Goal: Task Accomplishment & Management: Manage account settings

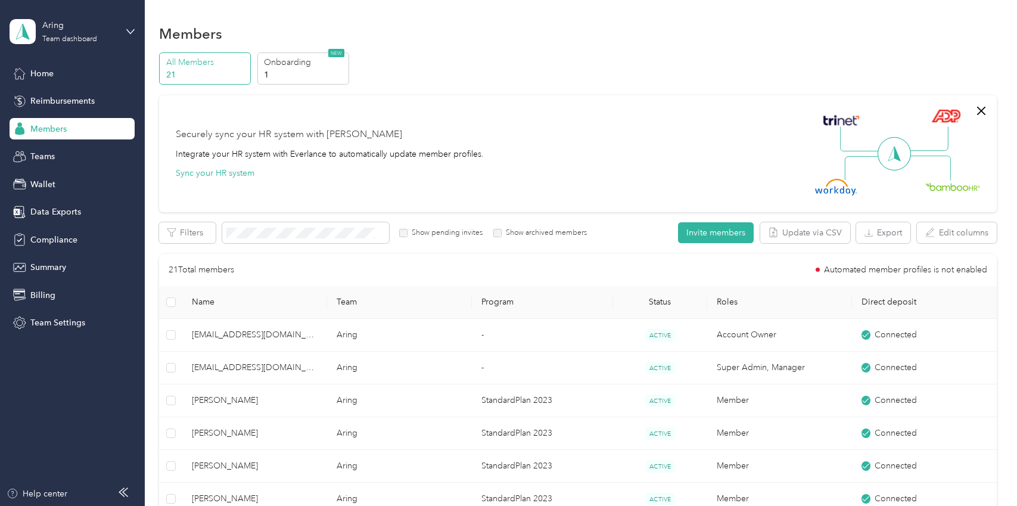
scroll to position [298, 0]
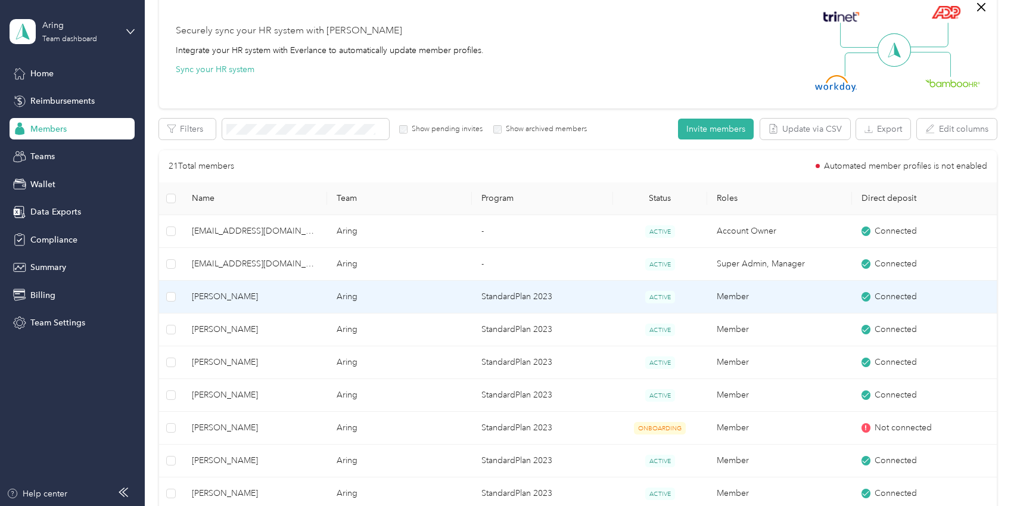
scroll to position [179, 0]
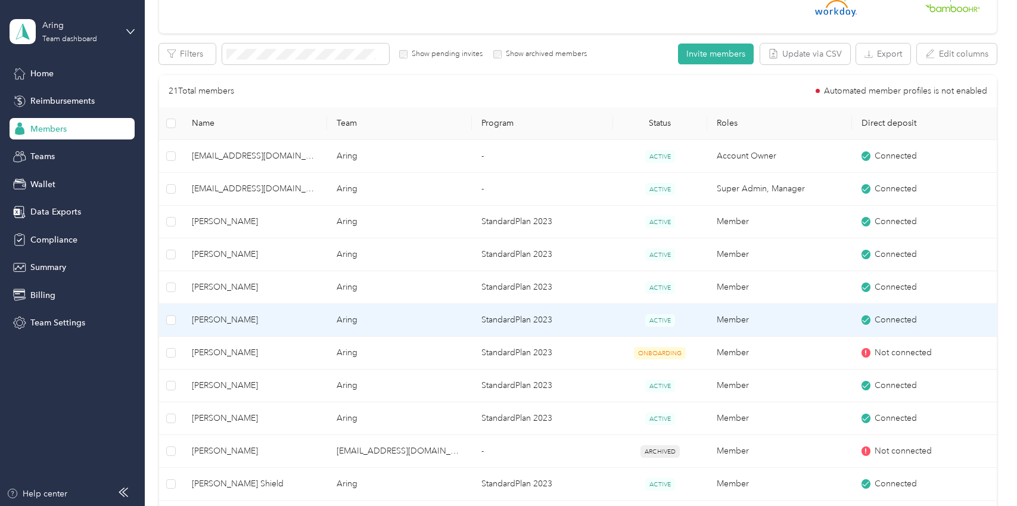
click at [240, 321] on span "[PERSON_NAME]" at bounding box center [255, 319] width 126 height 13
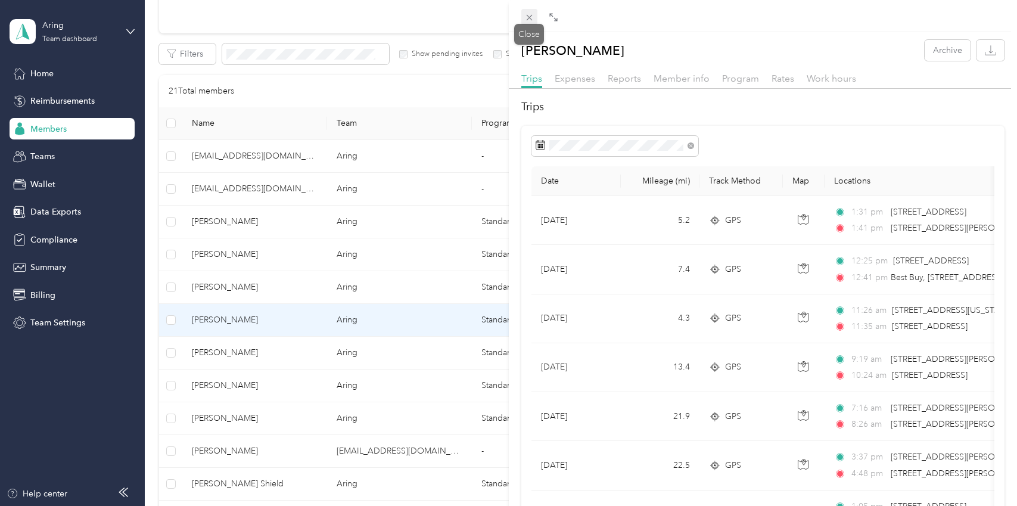
click at [531, 18] on icon at bounding box center [529, 18] width 10 height 10
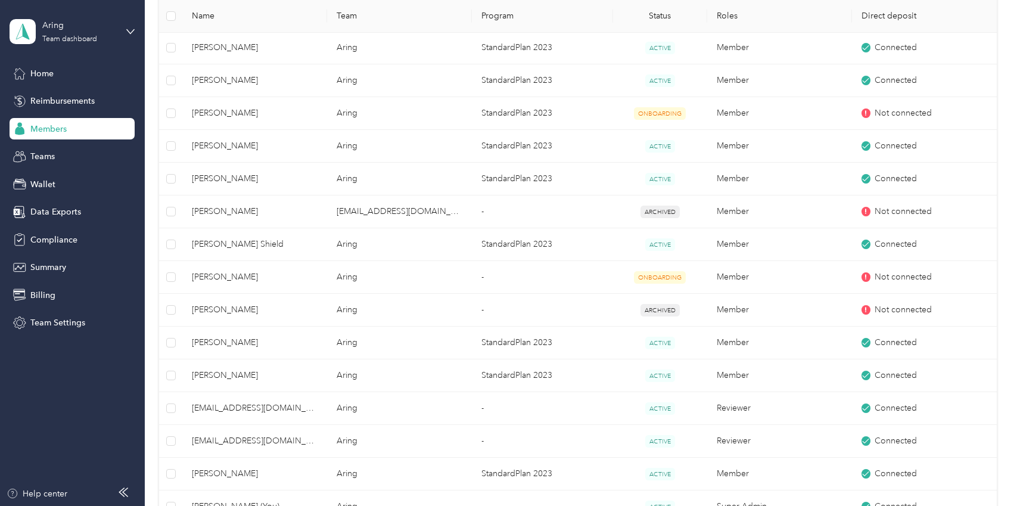
scroll to position [417, 0]
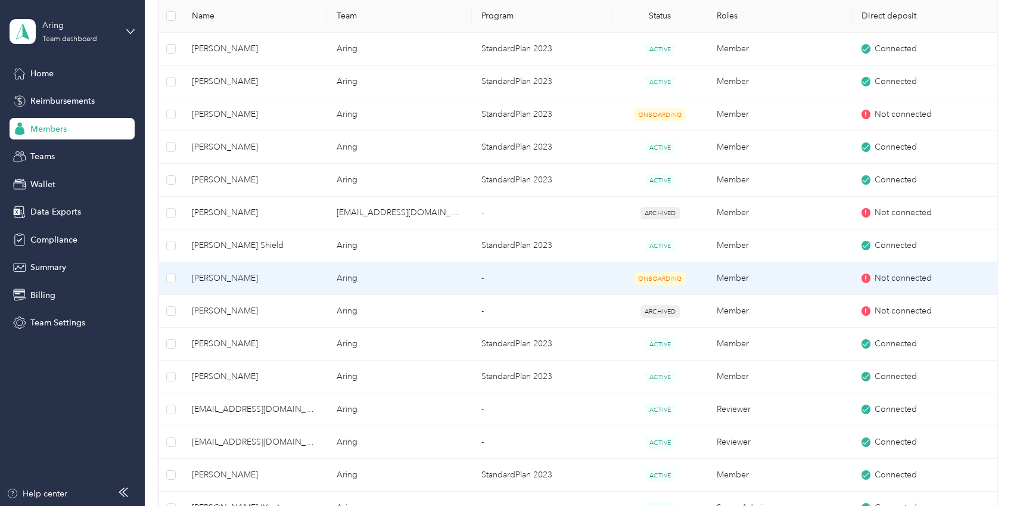
click at [273, 276] on span "[PERSON_NAME]" at bounding box center [255, 278] width 126 height 13
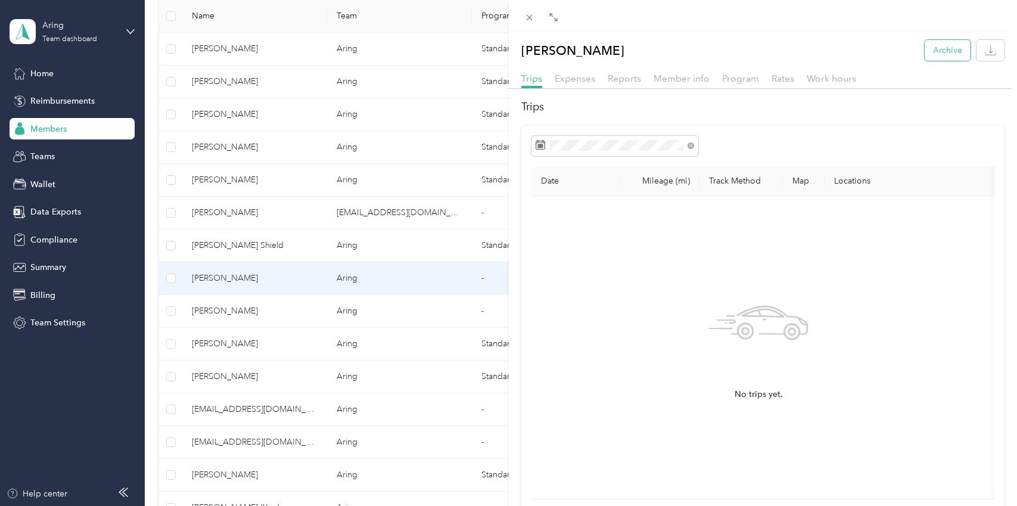
click at [936, 47] on button "Archive" at bounding box center [948, 50] width 46 height 21
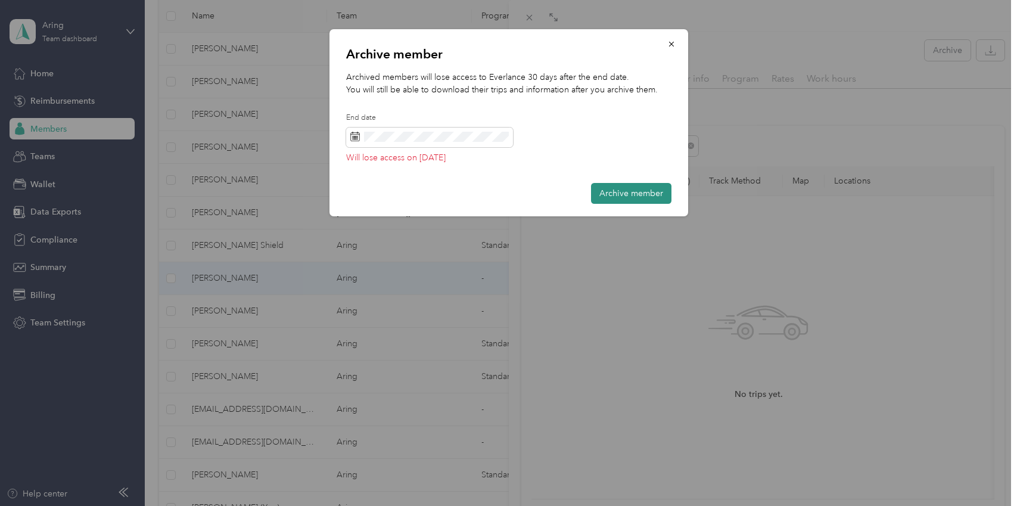
click at [631, 195] on button "Archive member" at bounding box center [631, 193] width 80 height 21
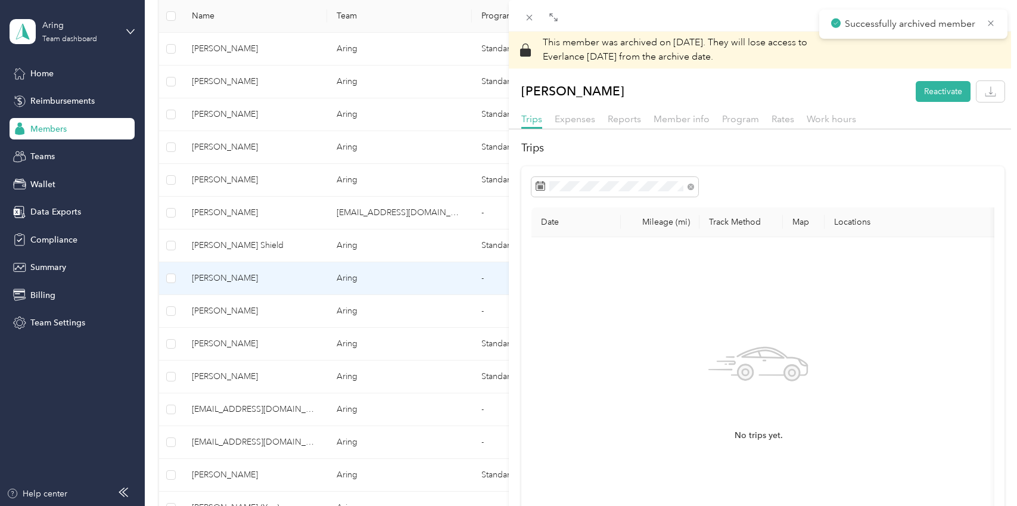
click at [530, 11] on span at bounding box center [529, 17] width 17 height 17
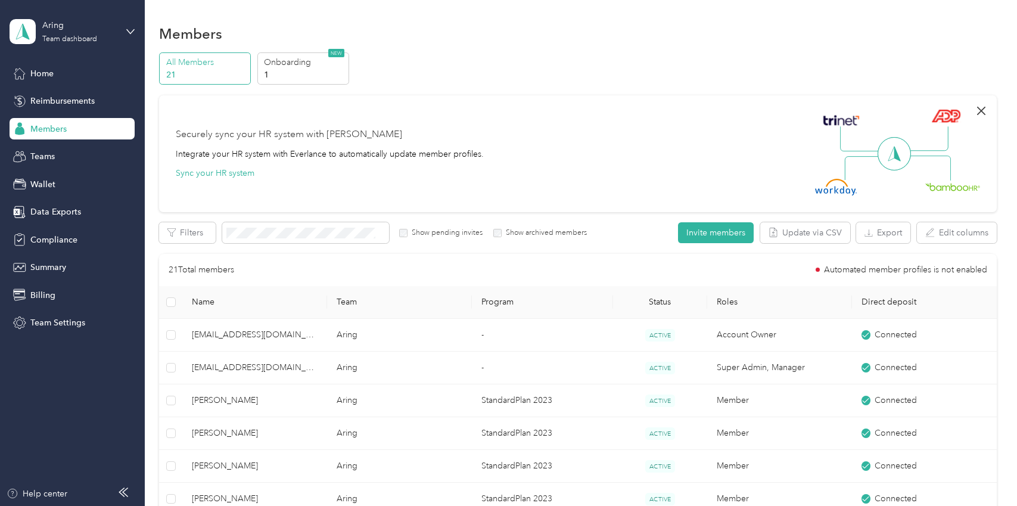
click at [974, 108] on icon "button" at bounding box center [981, 111] width 14 height 14
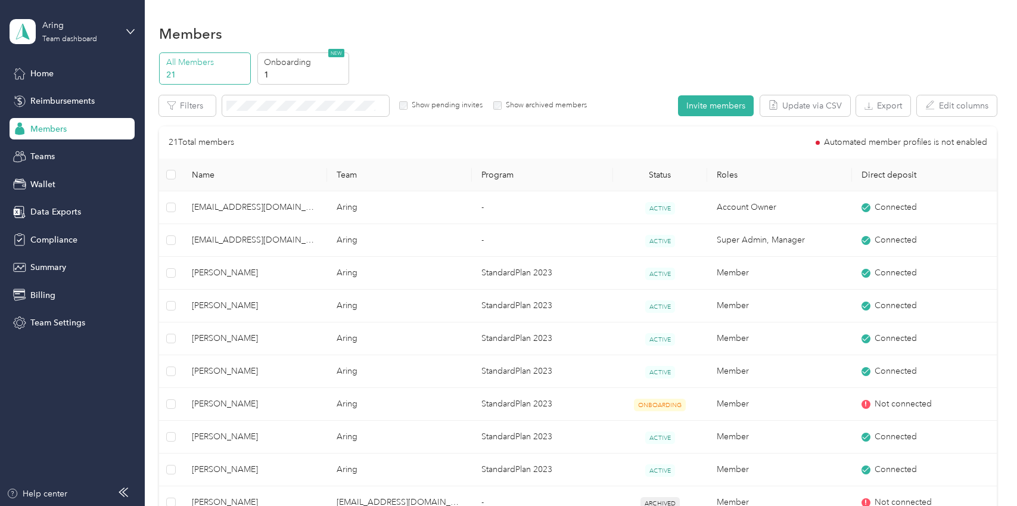
click at [586, 59] on div "All Members 21 Onboarding 1 NEW" at bounding box center [577, 68] width 837 height 33
click at [500, 110] on div "Show archived members" at bounding box center [540, 105] width 94 height 11
click at [609, 60] on div "All Members 18 Onboarding 1 NEW" at bounding box center [577, 68] width 837 height 33
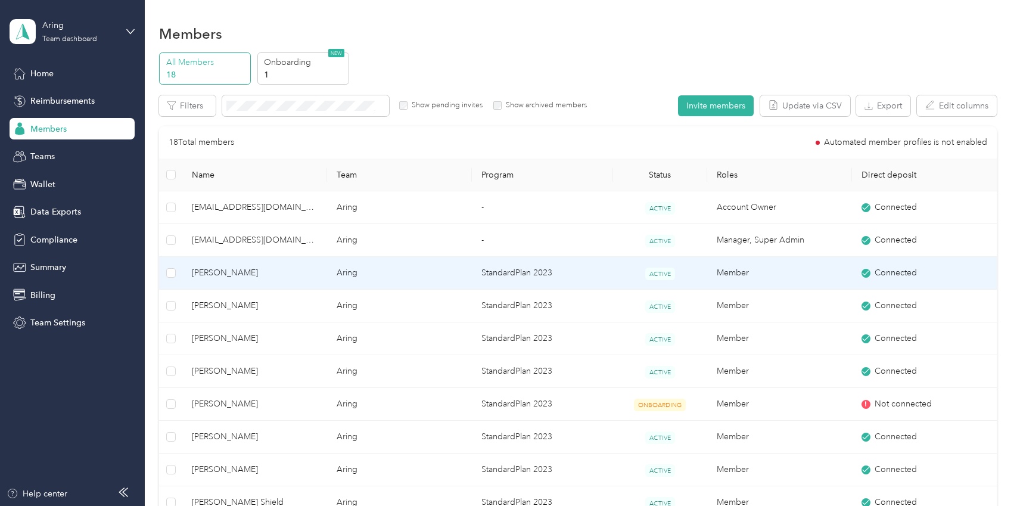
click at [385, 276] on td "Aring" at bounding box center [399, 273] width 145 height 33
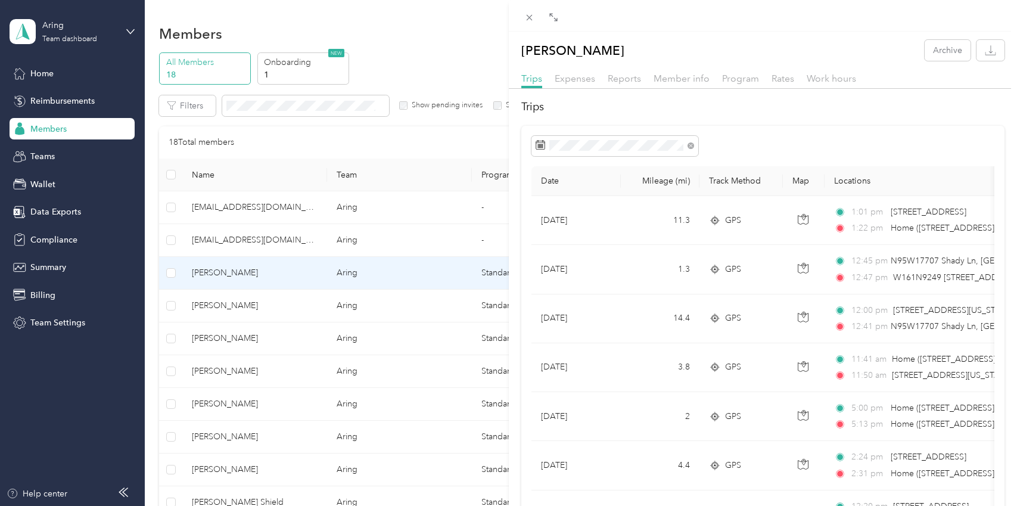
click at [527, 28] on div at bounding box center [763, 16] width 509 height 32
click at [527, 25] on div at bounding box center [763, 16] width 509 height 32
click at [527, 18] on icon at bounding box center [529, 18] width 10 height 10
